Goal: Task Accomplishment & Management: Manage account settings

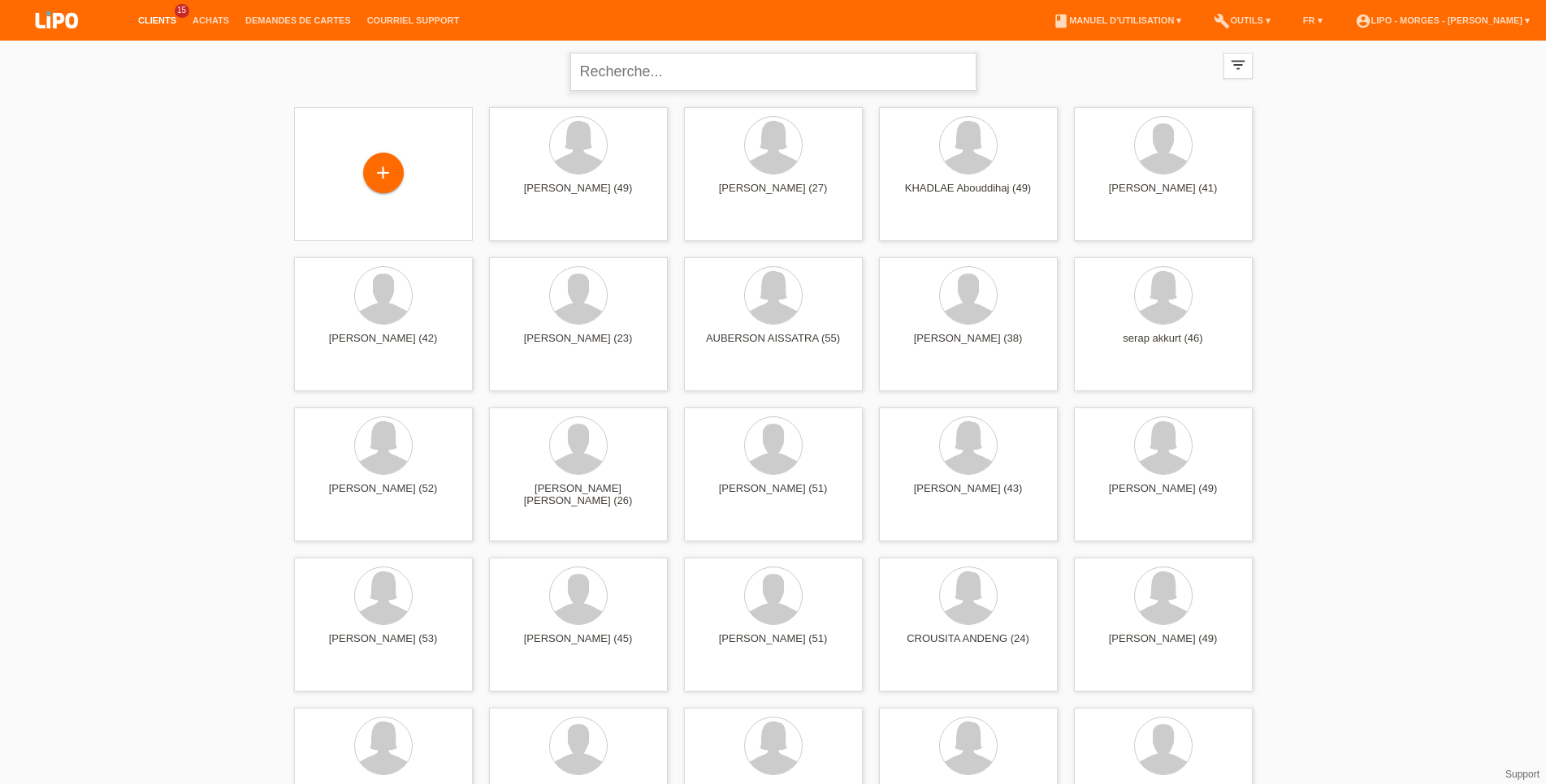
click at [619, 65] on input "text" at bounding box center [773, 71] width 406 height 38
type input "mout"
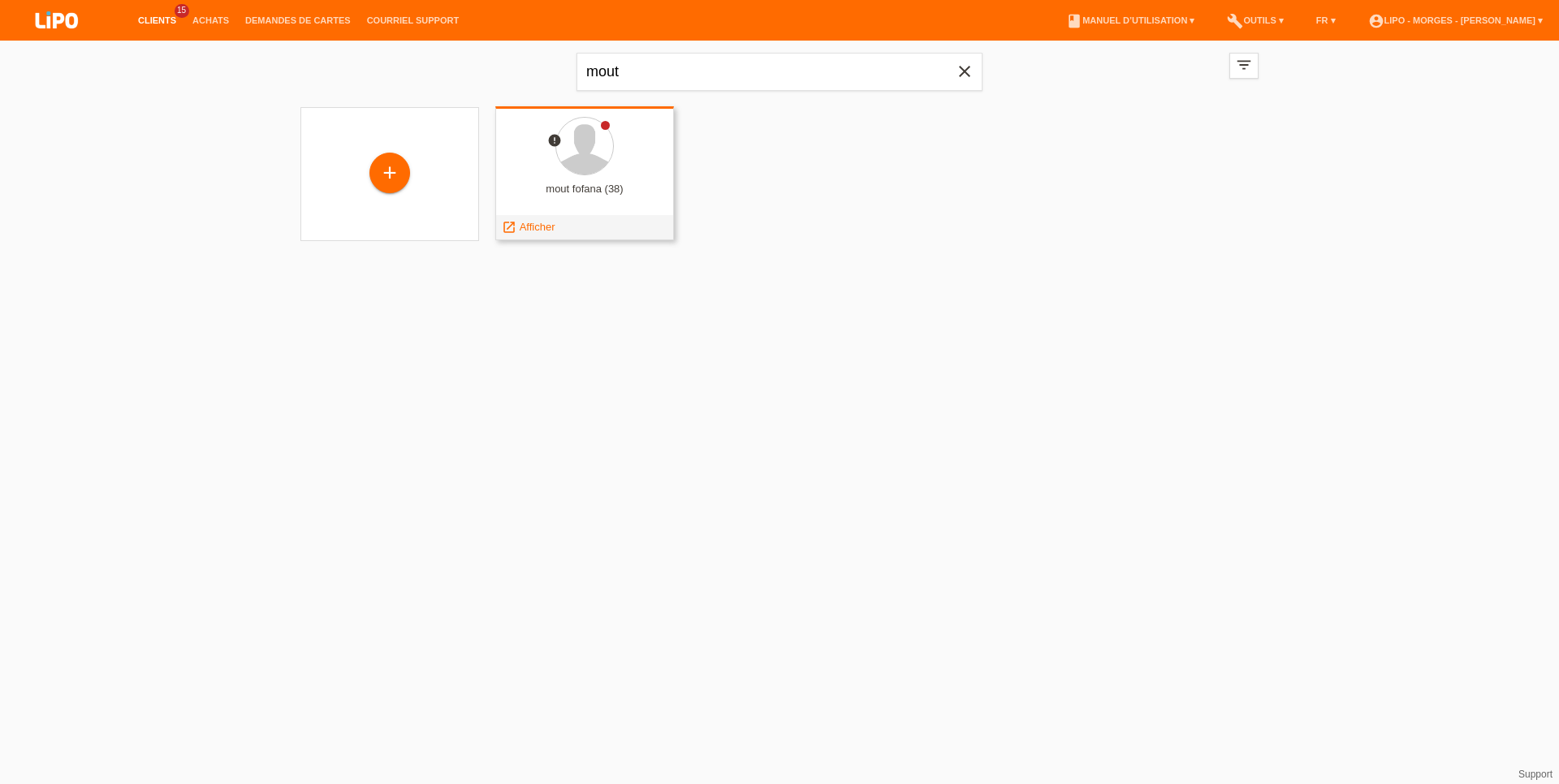
click at [614, 152] on div at bounding box center [584, 147] width 153 height 61
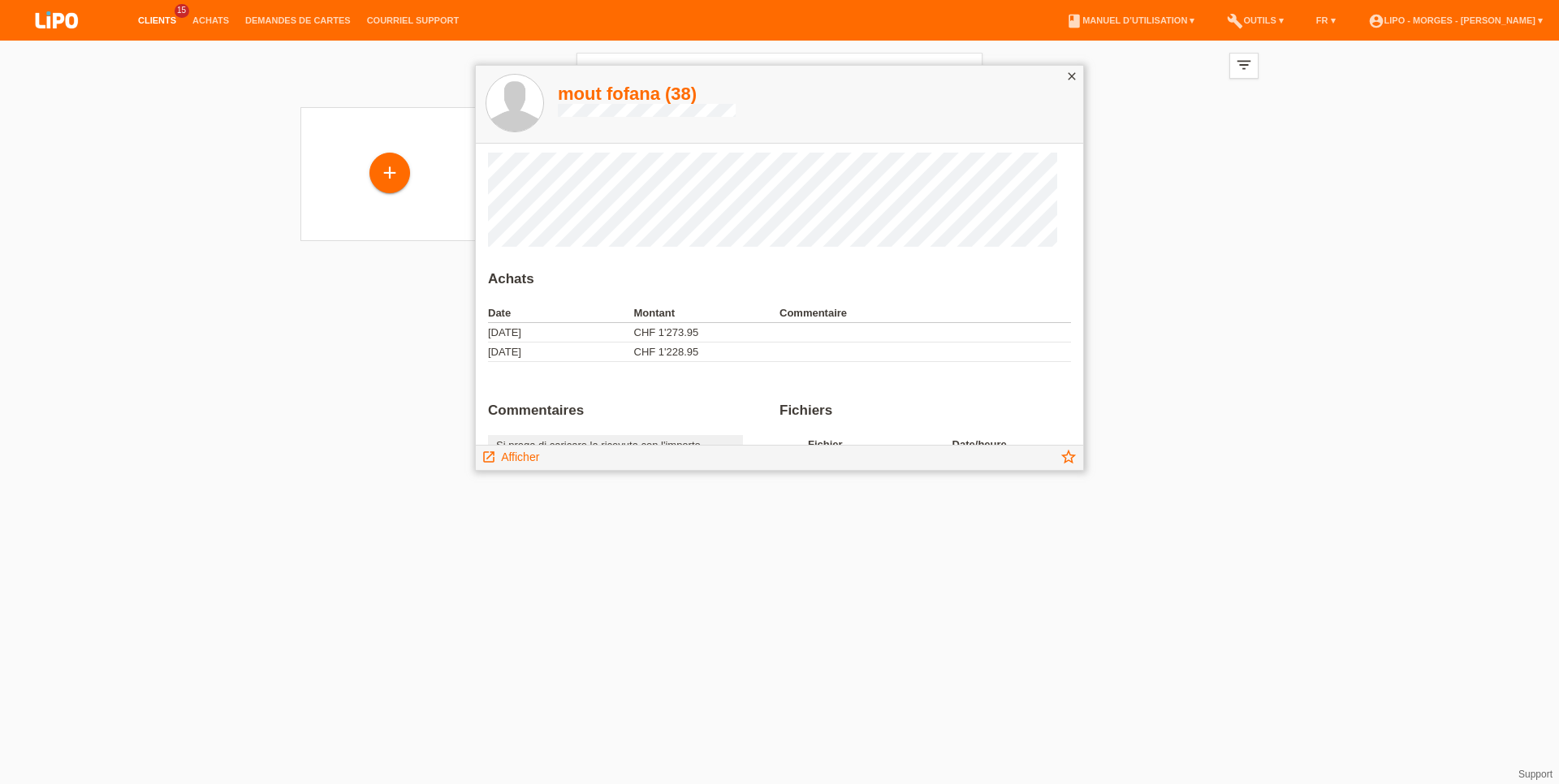
scroll to position [65, 0]
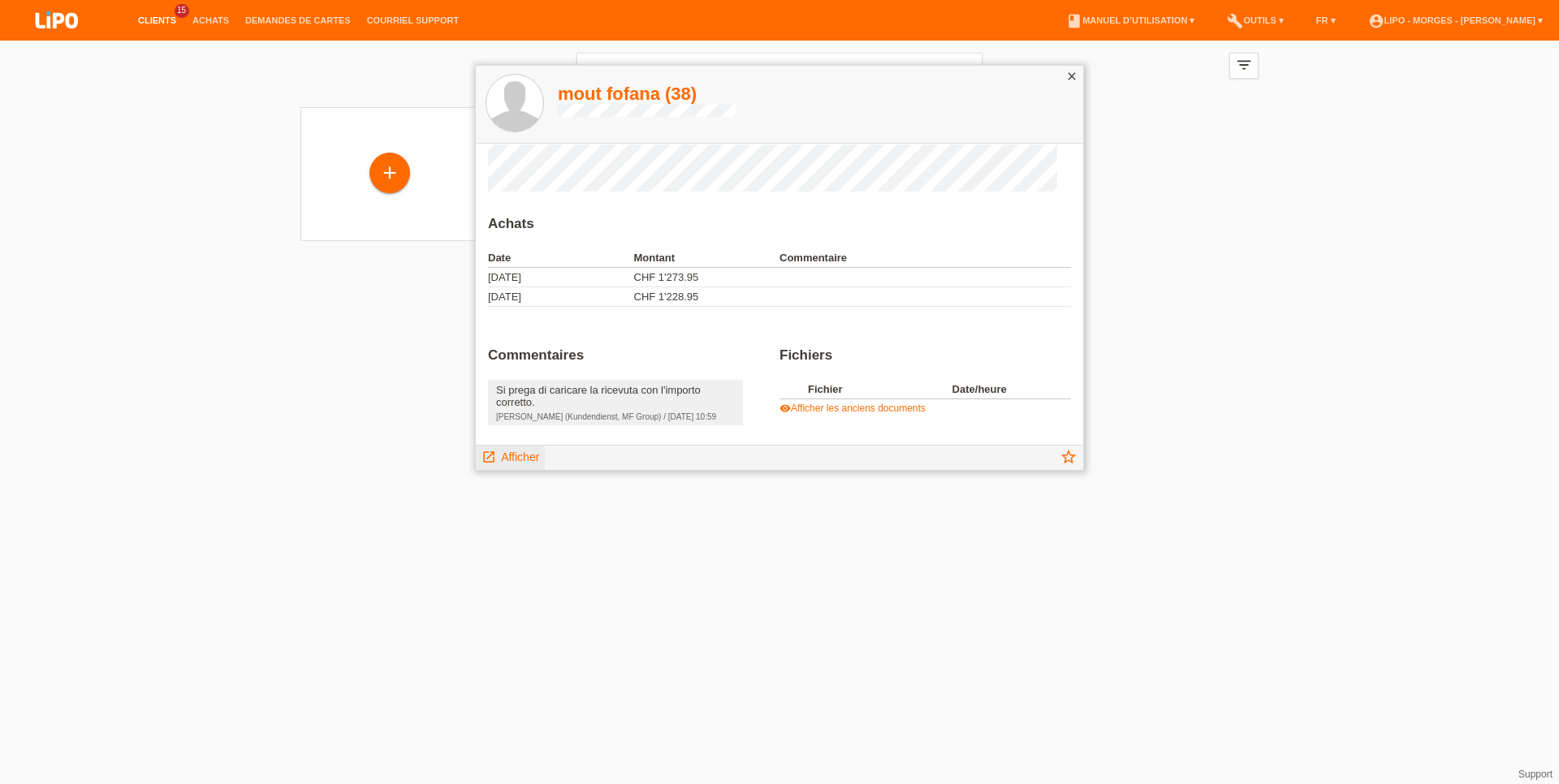
click at [517, 452] on span "Afficher" at bounding box center [520, 457] width 38 height 13
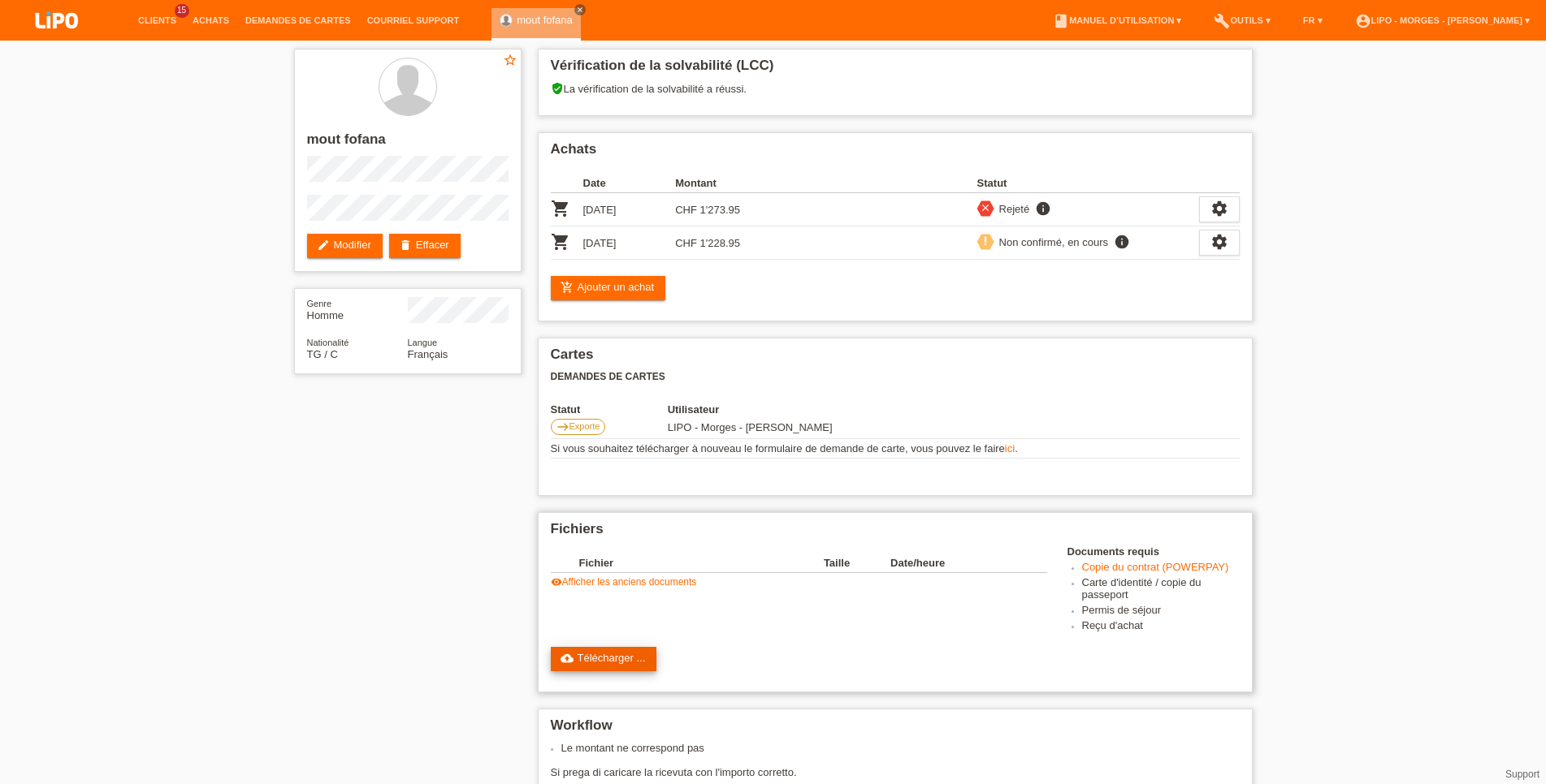
click at [605, 669] on link "cloud_upload Télécharger ..." at bounding box center [604, 660] width 107 height 24
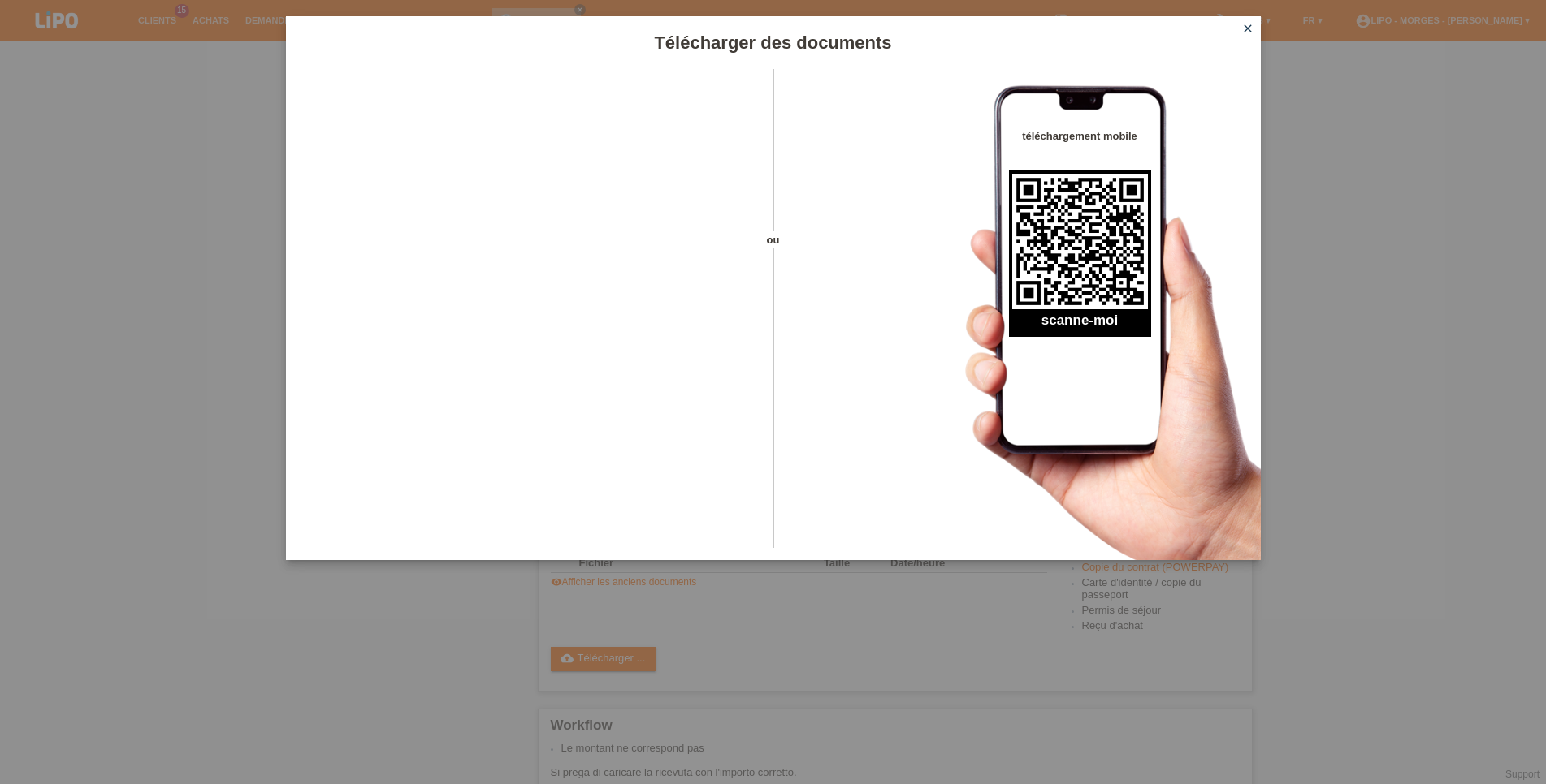
drag, startPoint x: 1251, startPoint y: 28, endPoint x: 1239, endPoint y: 34, distance: 13.4
click at [1250, 28] on icon "close" at bounding box center [1247, 28] width 13 height 13
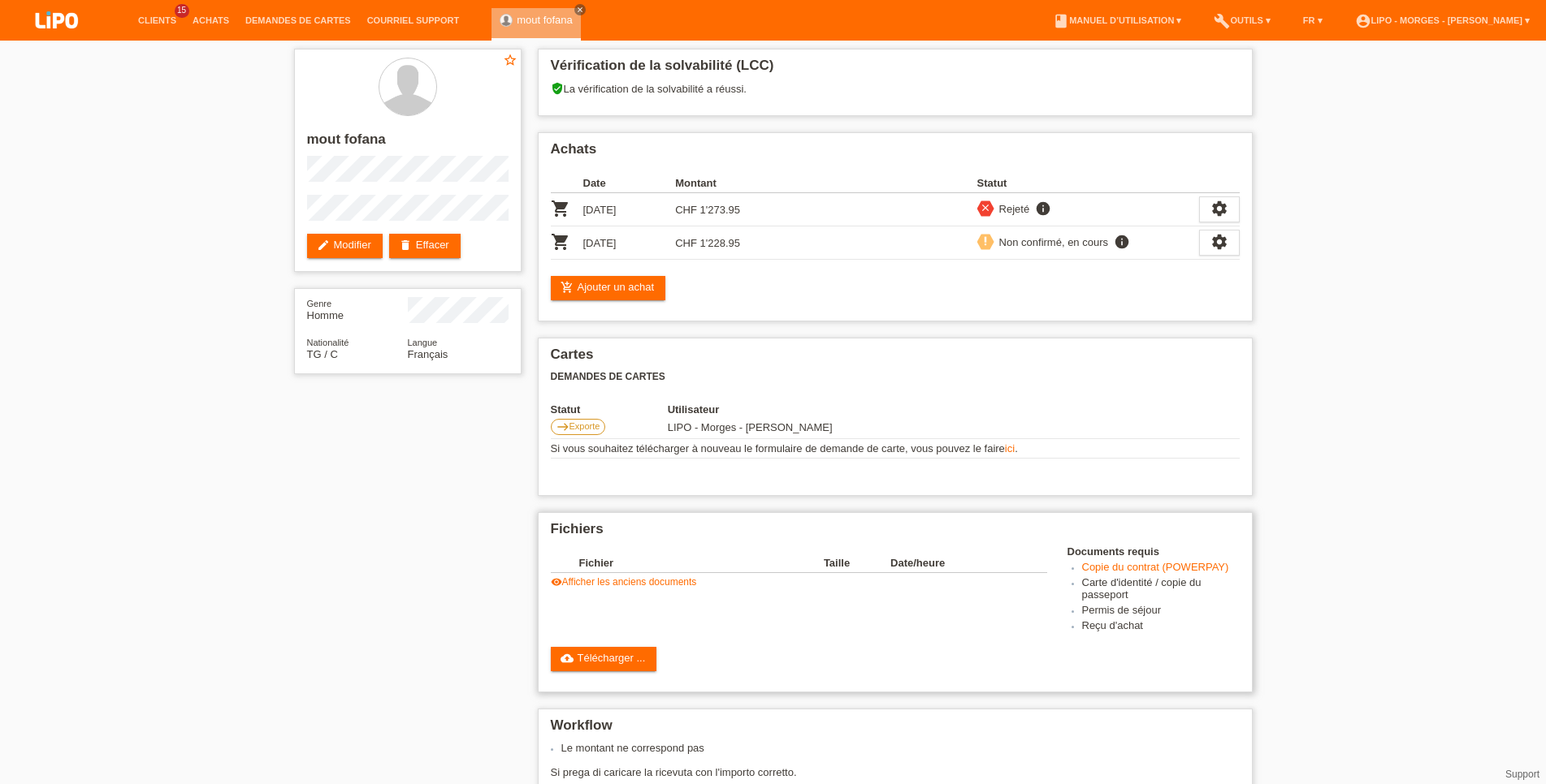
drag, startPoint x: 0, startPoint y: 0, endPoint x: 1153, endPoint y: 572, distance: 1287.1
click at [1153, 572] on link "Copie du contrat (POWERPAY)" at bounding box center [1155, 567] width 147 height 12
click at [587, 663] on link "cloud_upload Télécharger ..." at bounding box center [604, 660] width 107 height 24
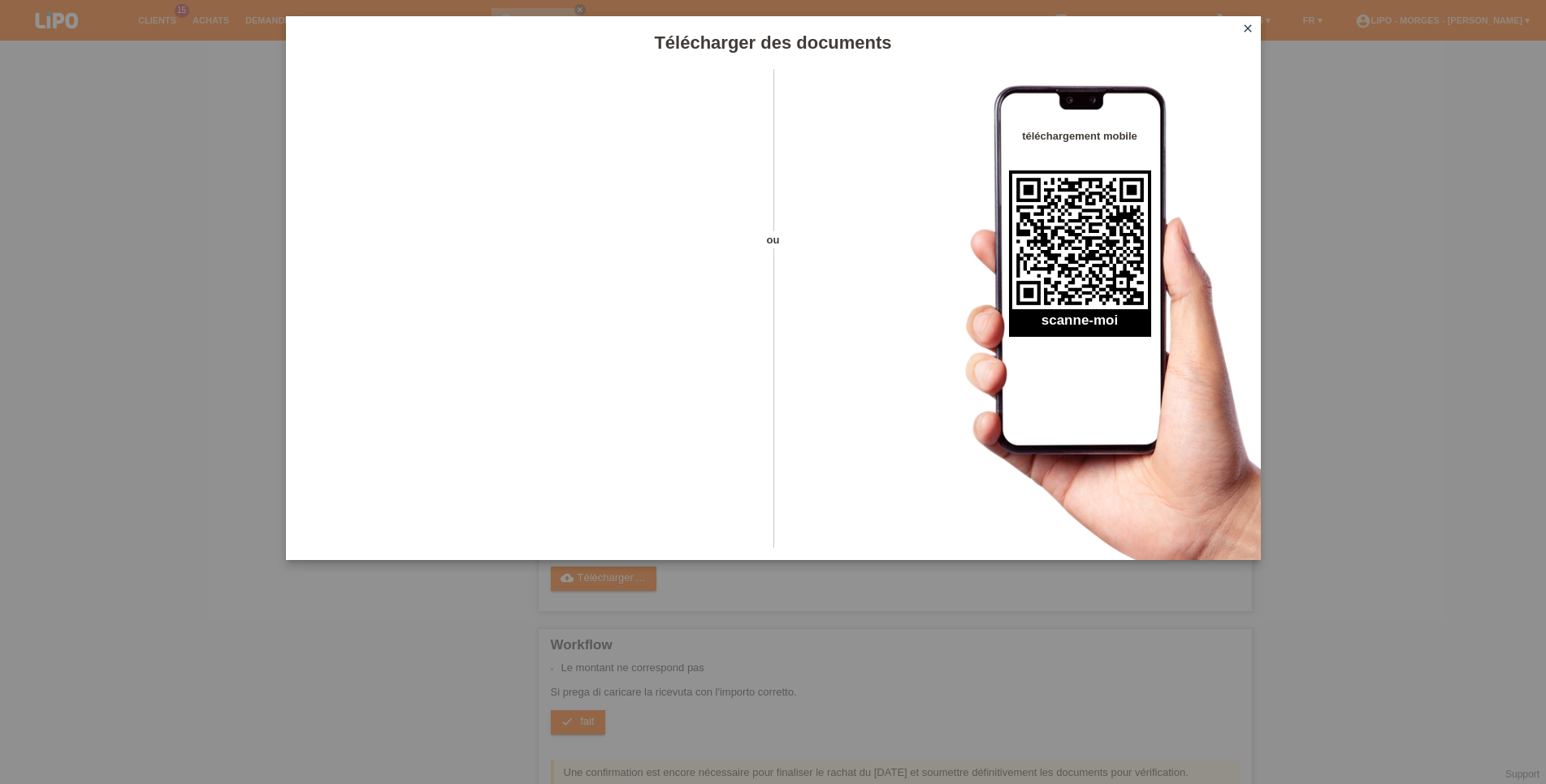
scroll to position [83, 0]
click at [1248, 22] on link "close" at bounding box center [1247, 30] width 22 height 19
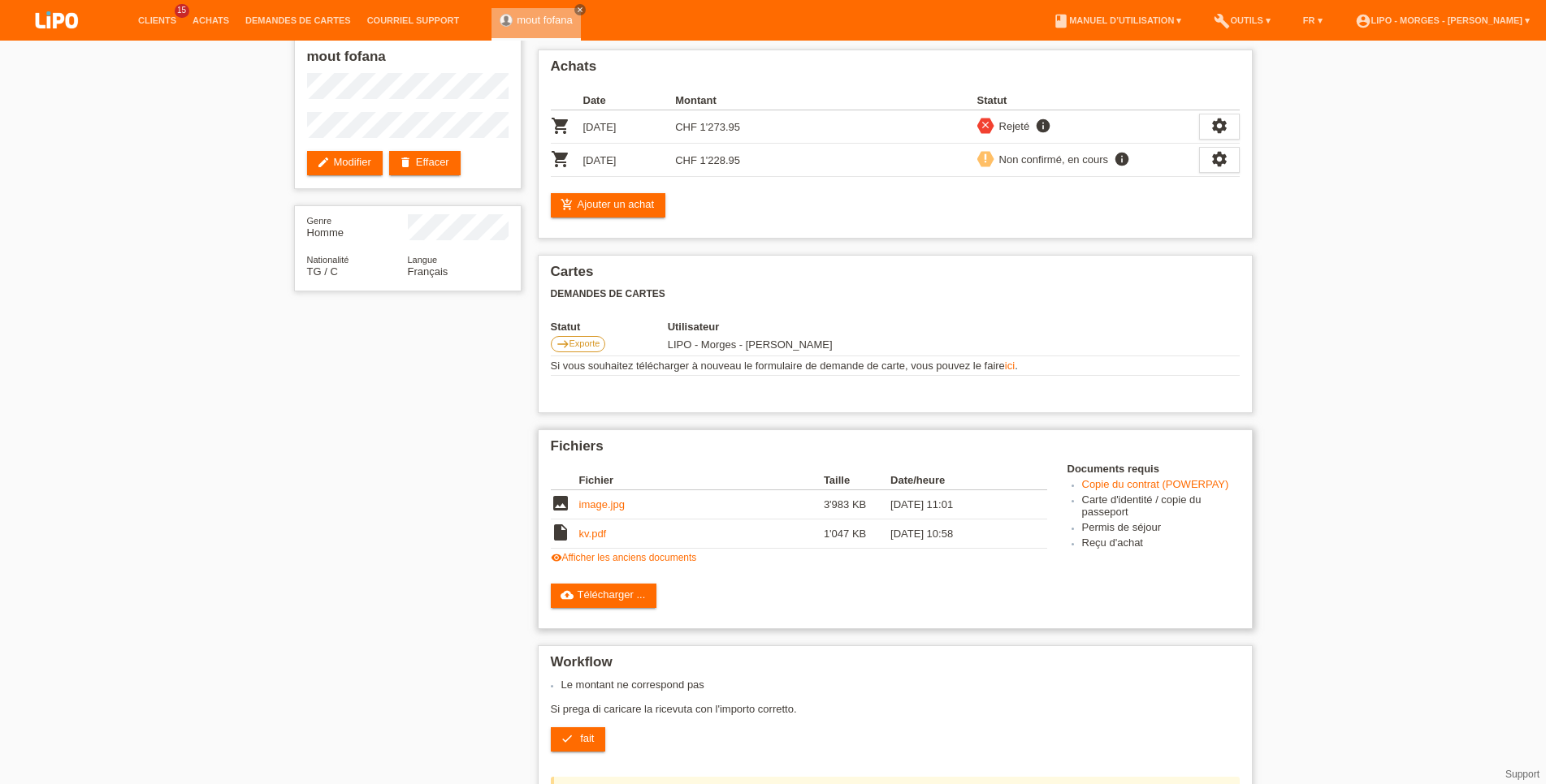
scroll to position [83, 0]
click at [559, 752] on link "check fait" at bounding box center [577, 740] width 55 height 24
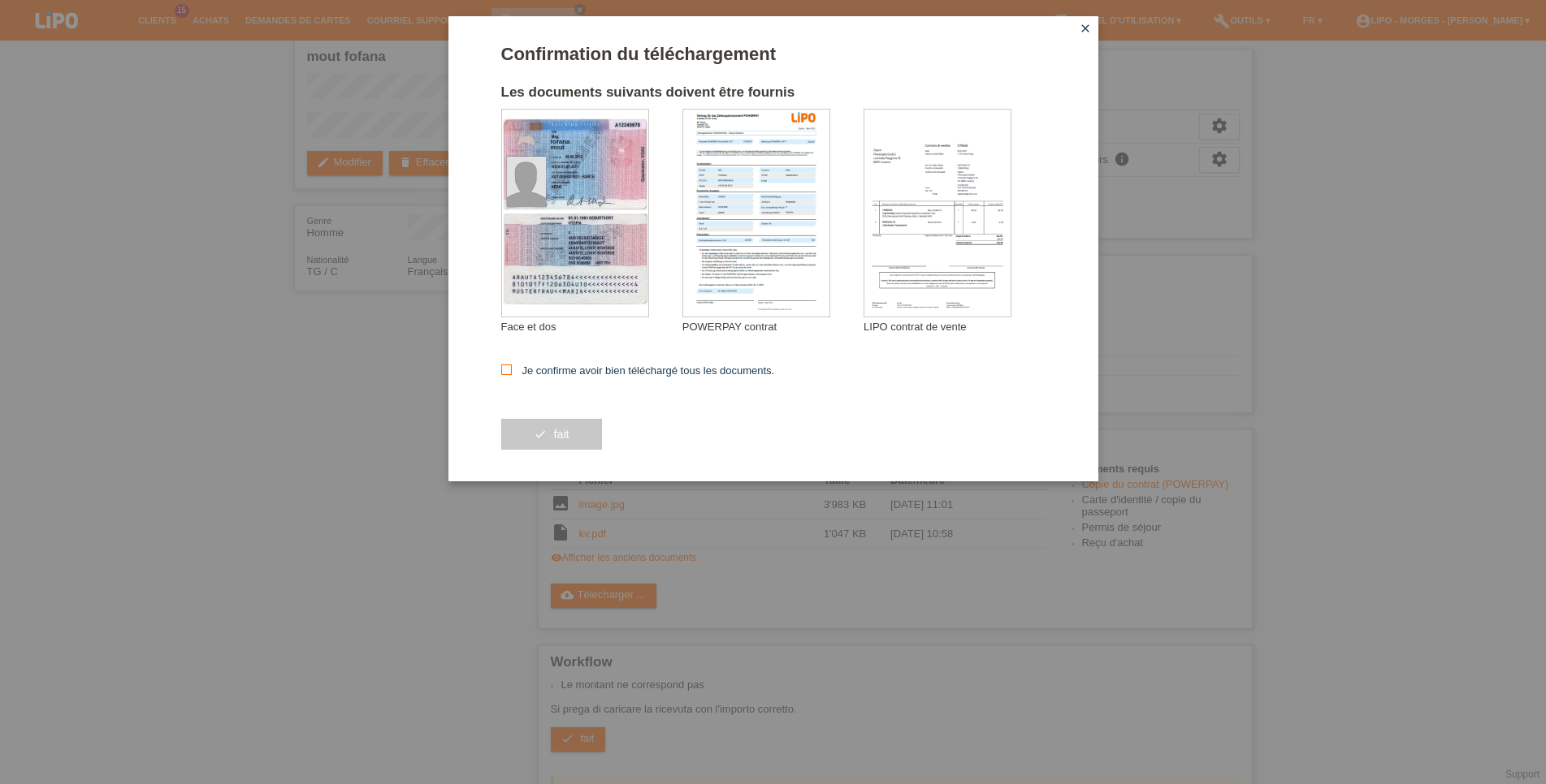
click at [606, 377] on label "Je confirme avoir bien téléchargé tous les documents." at bounding box center [638, 370] width 273 height 12
click at [512, 375] on input "Je confirme avoir bien téléchargé tous les documents." at bounding box center [506, 370] width 10 height 10
checkbox input "true"
click at [550, 443] on button "check fait" at bounding box center [552, 434] width 101 height 31
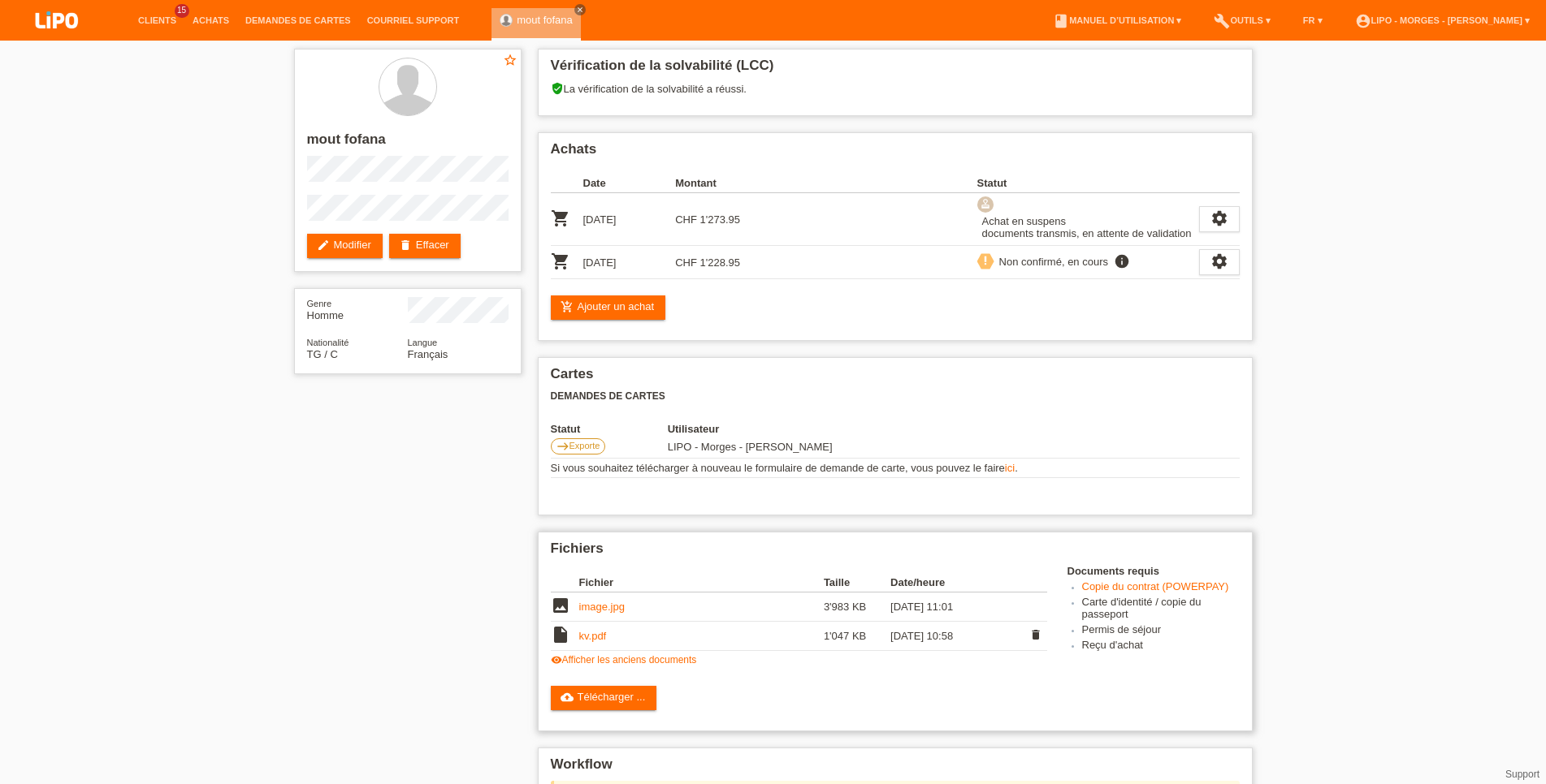
click at [602, 643] on link "kv.pdf" at bounding box center [593, 635] width 28 height 12
click at [1218, 220] on icon "settings" at bounding box center [1218, 218] width 18 height 18
click at [1126, 325] on span "Le client s'est retiré de l'achat..." at bounding box center [1155, 320] width 152 height 20
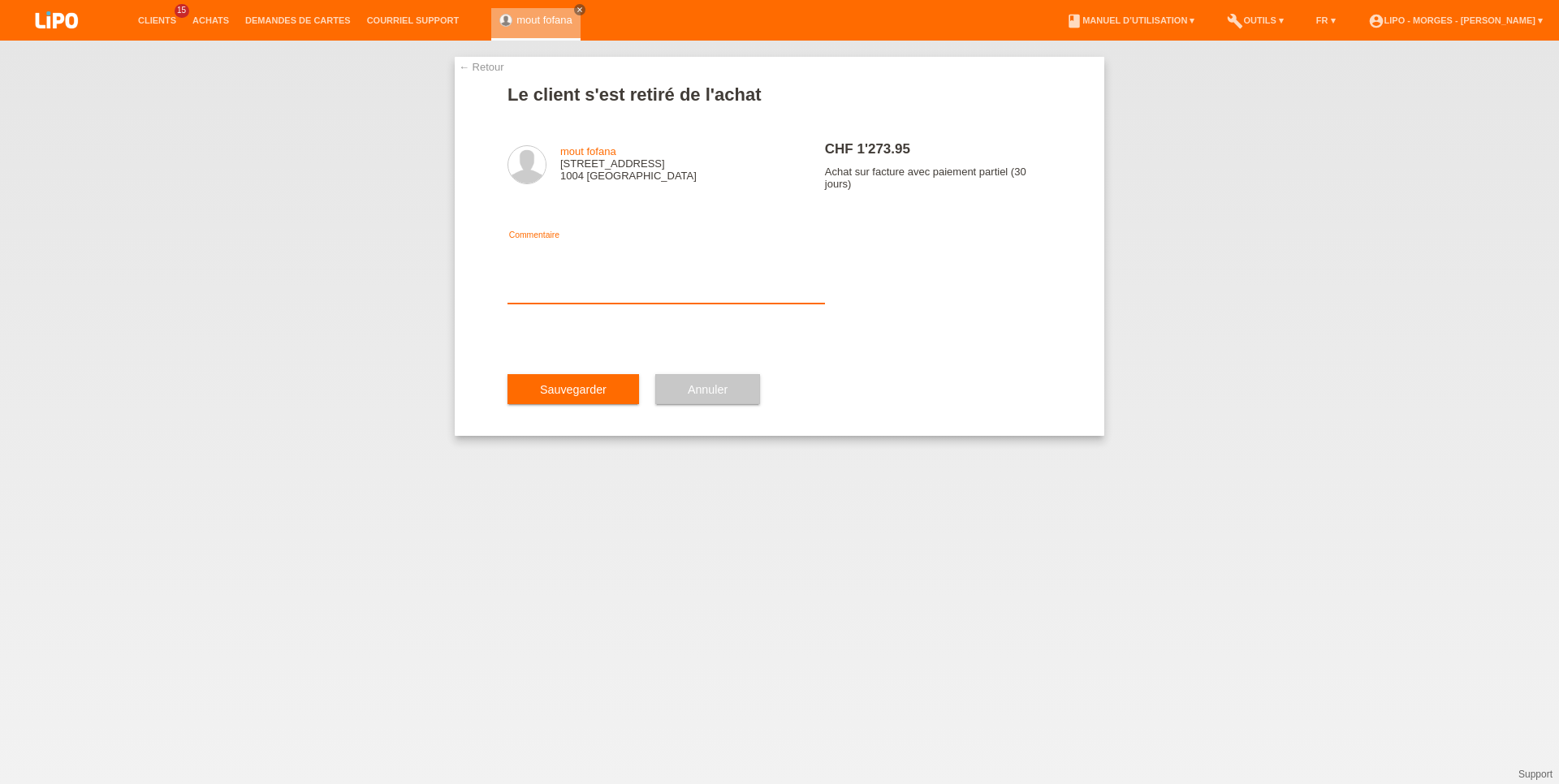
click at [612, 277] on textarea at bounding box center [665, 272] width 317 height 63
type textarea "CONTRAT MODIFIER"
click at [578, 405] on button "Sauvegarder" at bounding box center [573, 389] width 132 height 31
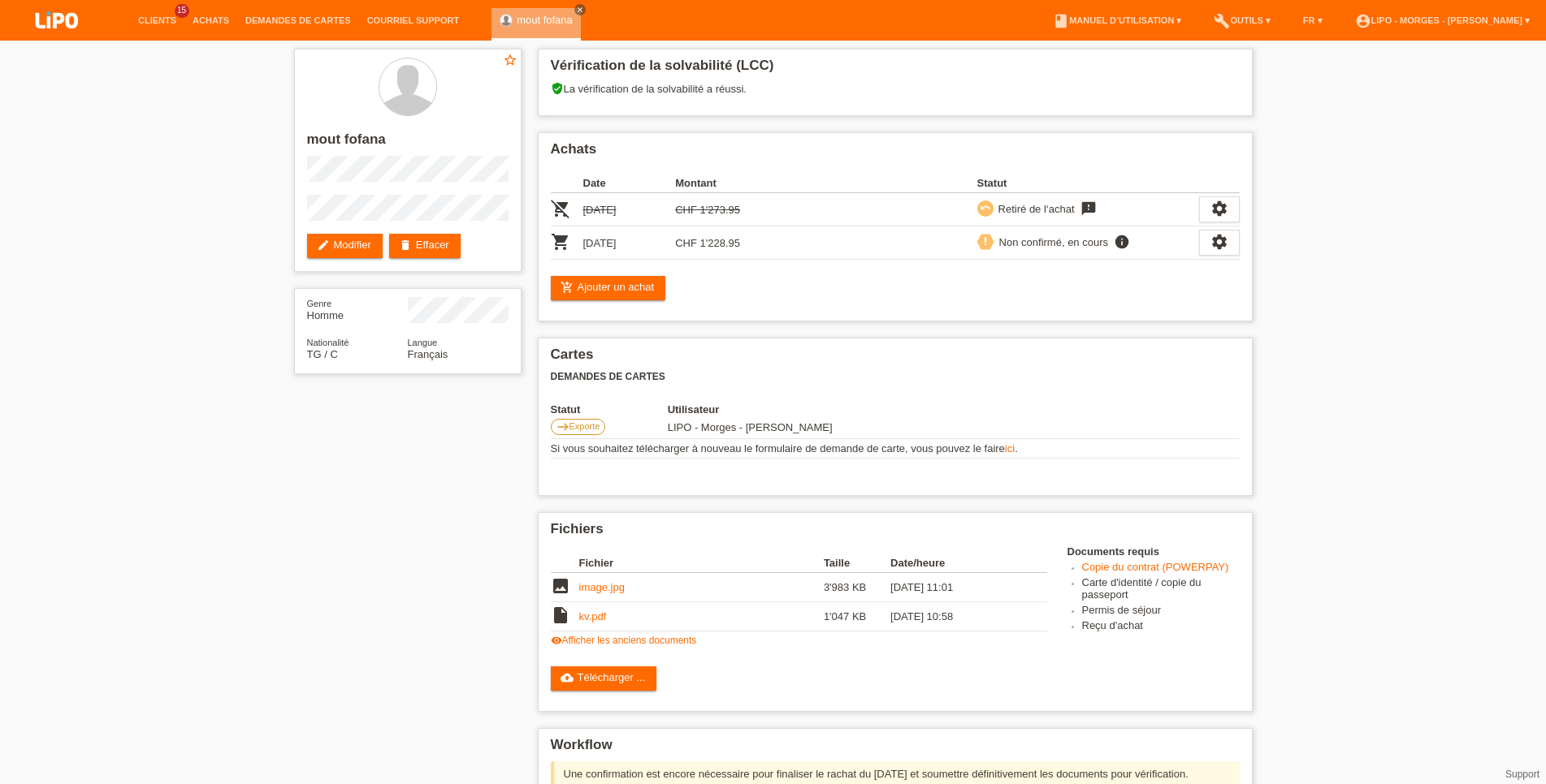
click at [217, 13] on li "Achats" at bounding box center [211, 21] width 52 height 41
click at [211, 25] on link "Achats" at bounding box center [211, 20] width 52 height 9
